Goal: Complete application form

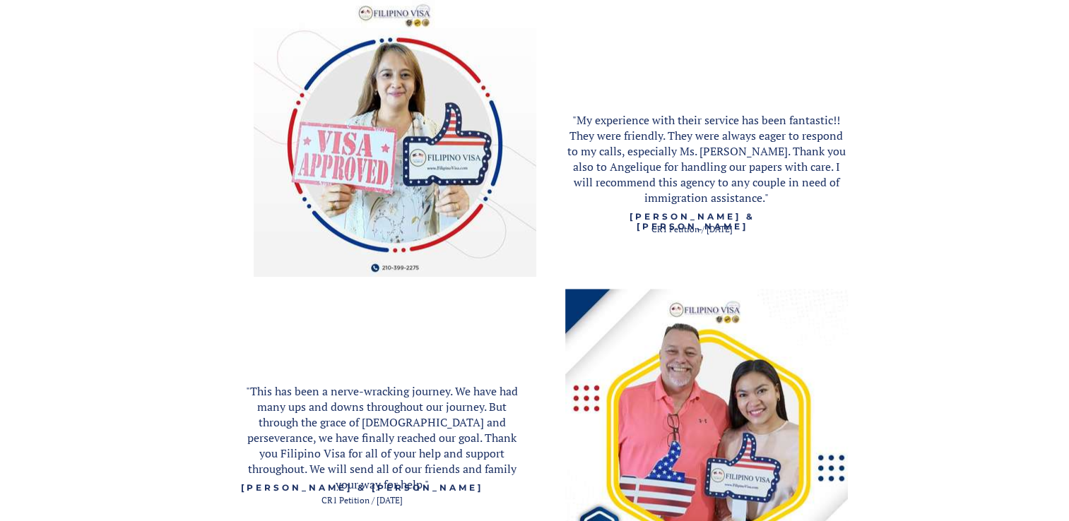
scroll to position [1667, 0]
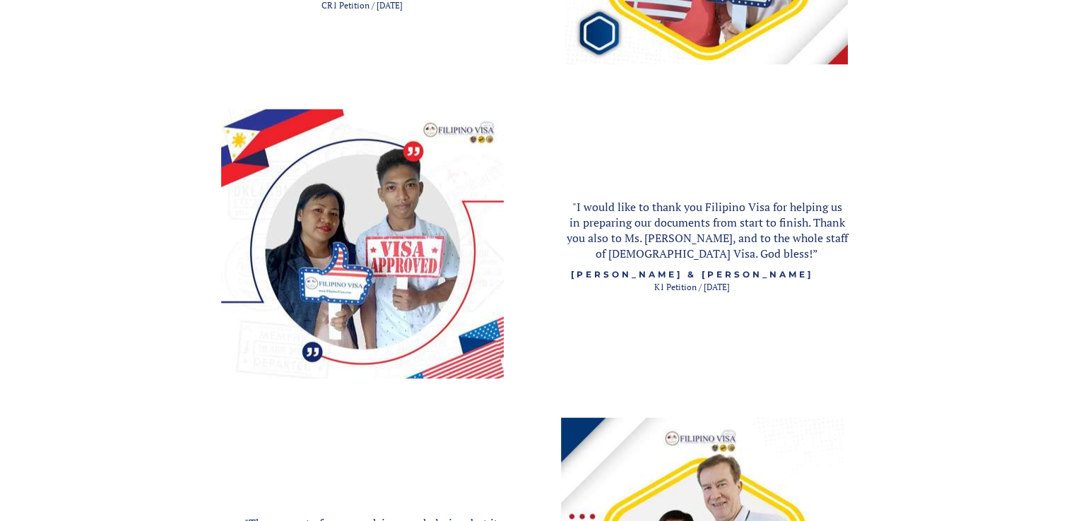
scroll to position [2152, 0]
click at [924, 345] on div at bounding box center [534, 142] width 1069 height 1301
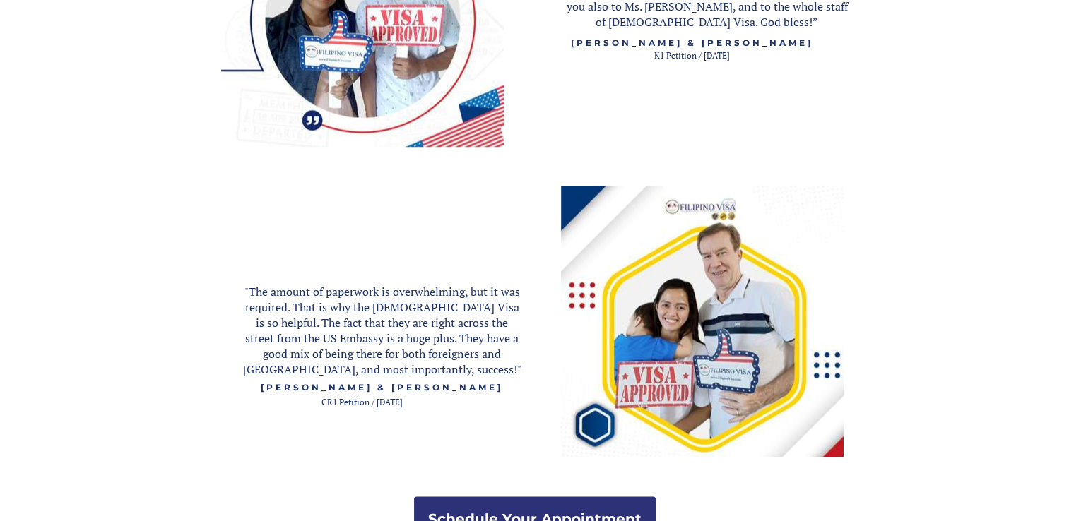
scroll to position [2388, 0]
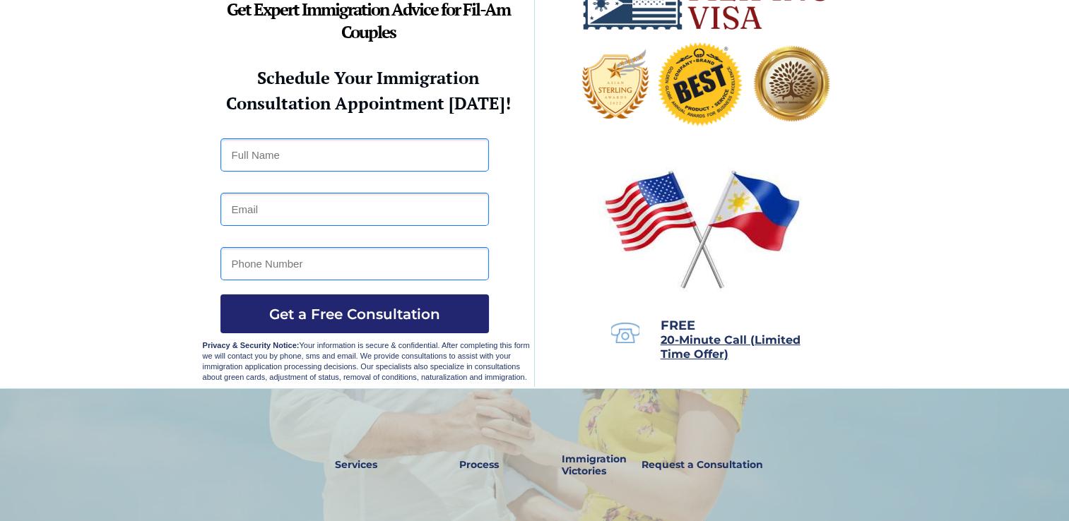
scroll to position [0, 0]
